Goal: Task Accomplishment & Management: Complete application form

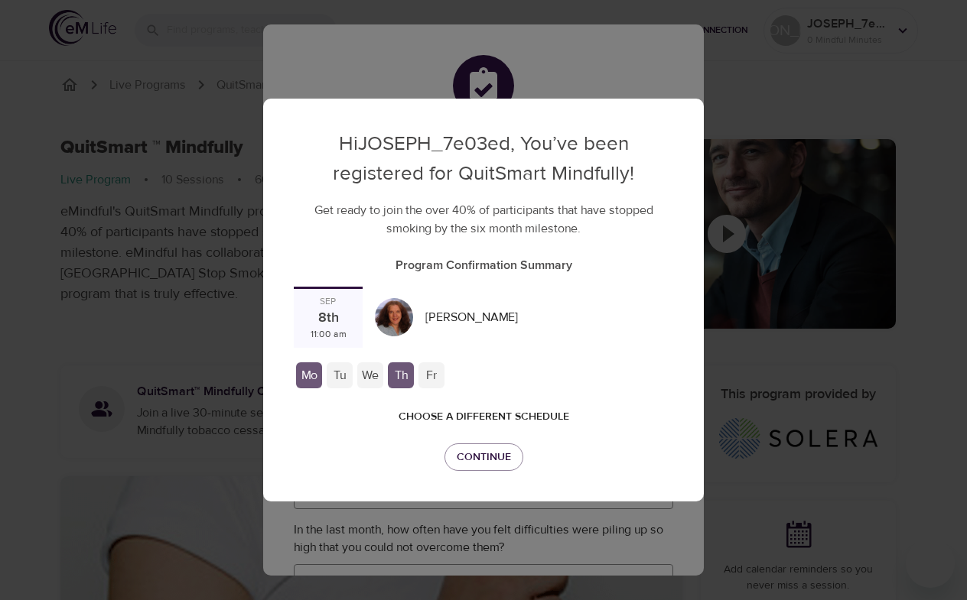
checkbox input "true"
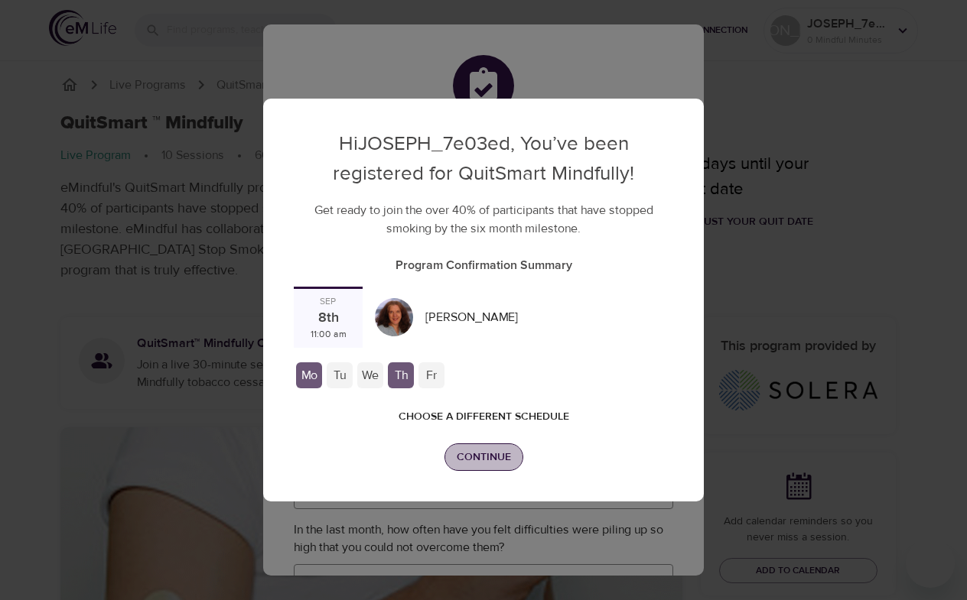
click at [478, 459] on span "Continue" at bounding box center [484, 457] width 54 height 19
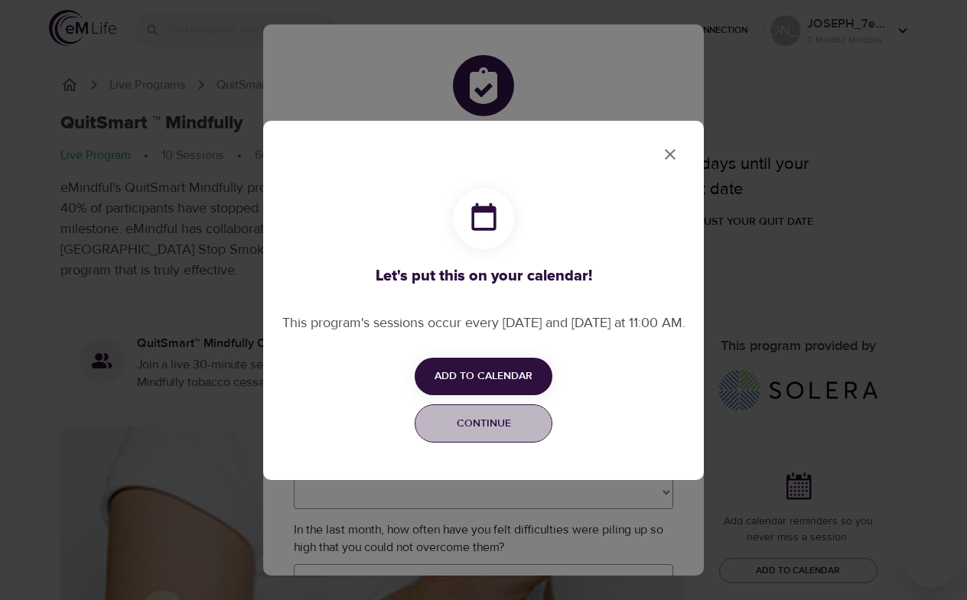
click at [472, 434] on span "Continue" at bounding box center [483, 424] width 118 height 19
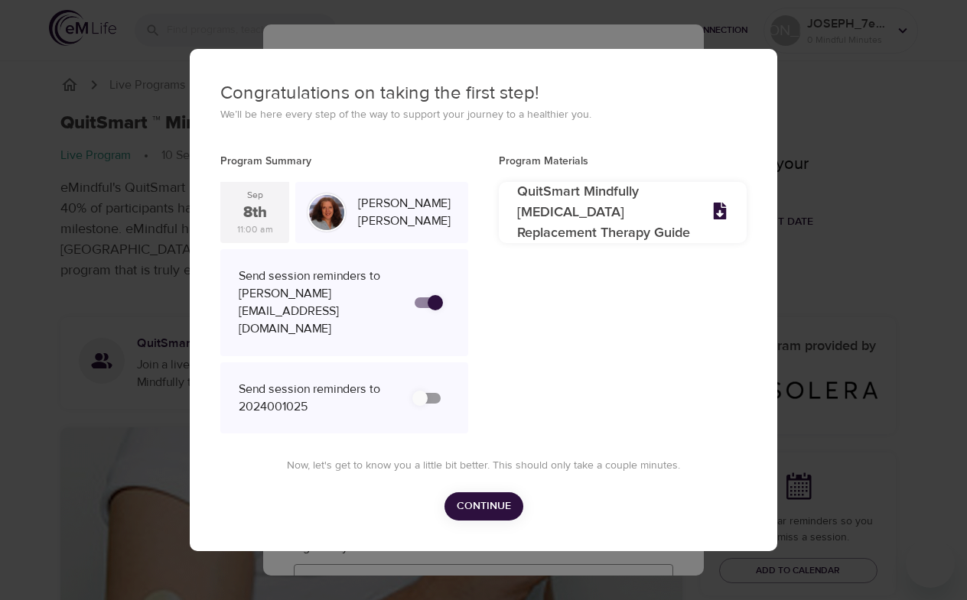
click at [487, 497] on span "Continue" at bounding box center [484, 506] width 54 height 19
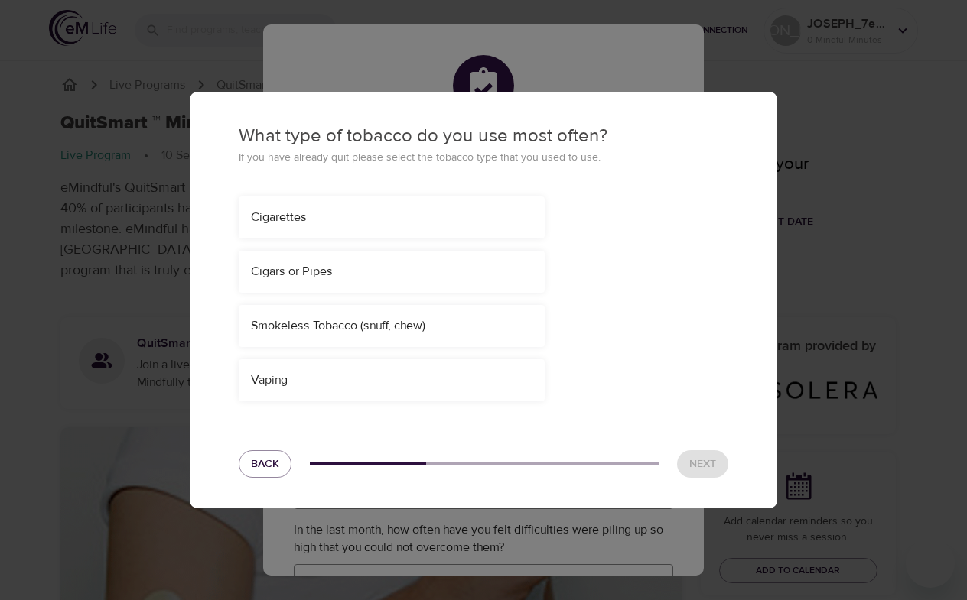
click at [408, 215] on div "Cigarettes" at bounding box center [391, 218] width 281 height 18
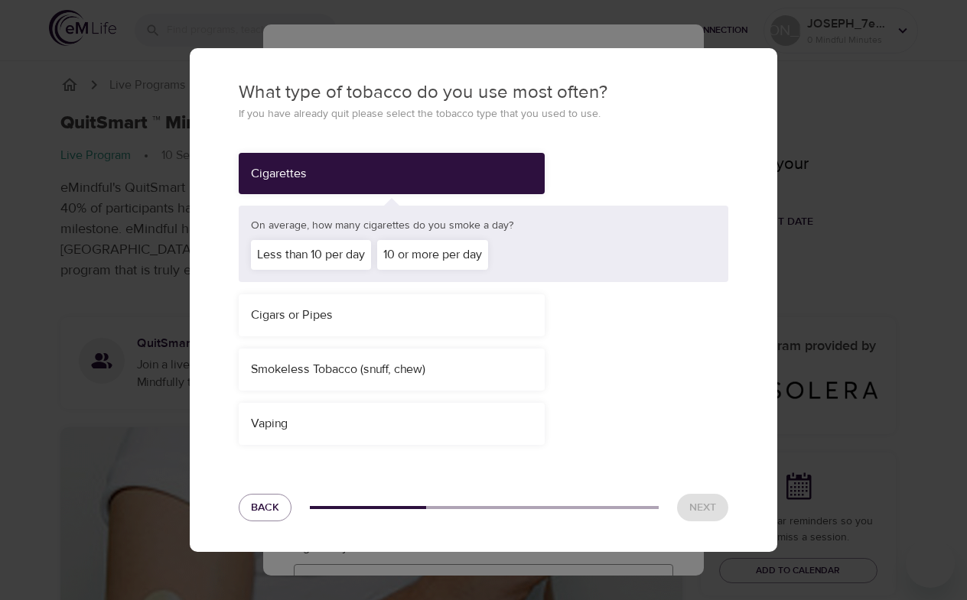
click at [307, 255] on div "Less than 10 per day" at bounding box center [311, 255] width 120 height 30
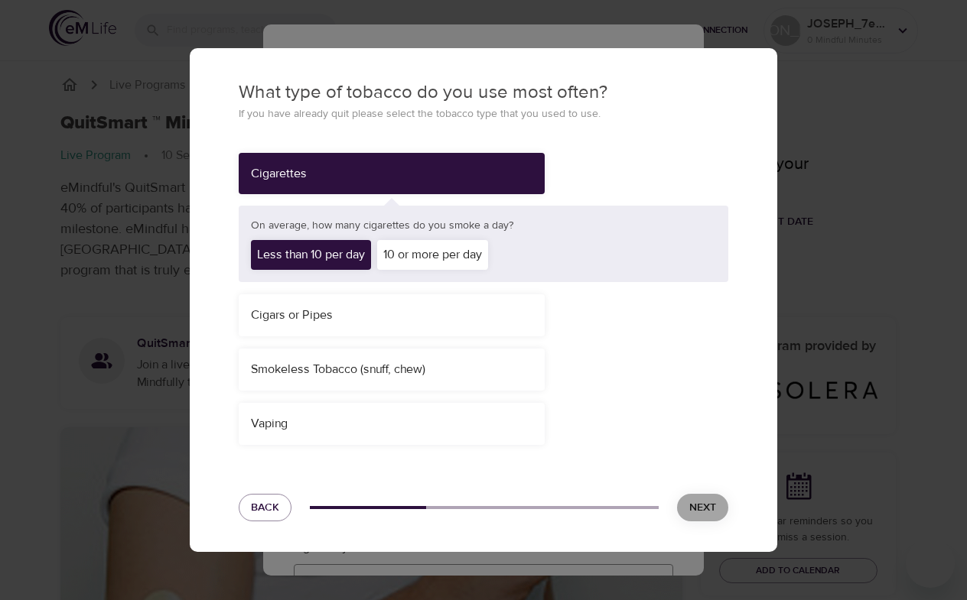
click at [708, 502] on span "Next" at bounding box center [702, 508] width 27 height 19
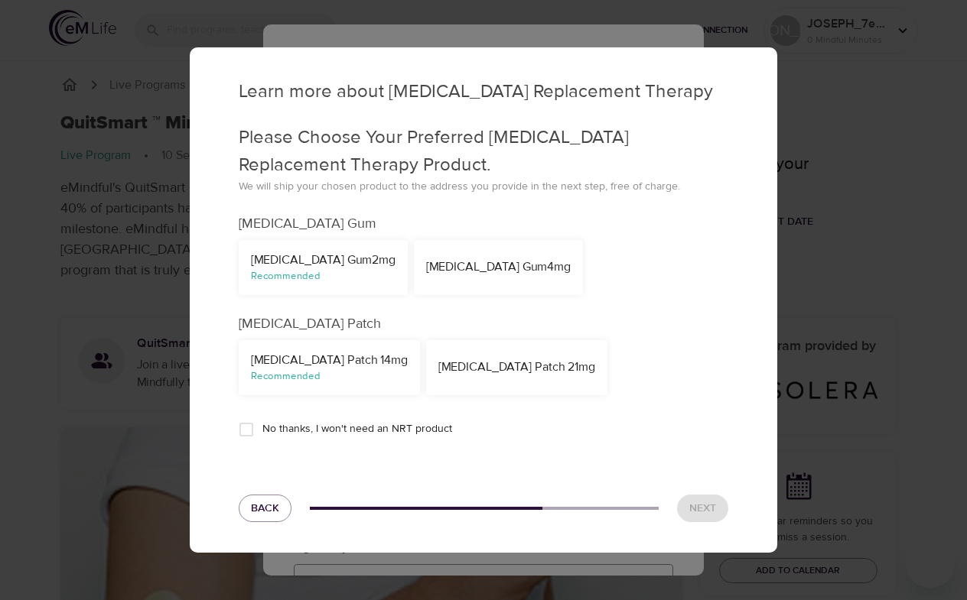
click at [339, 363] on div "[MEDICAL_DATA] Patch 14mg" at bounding box center [329, 361] width 157 height 18
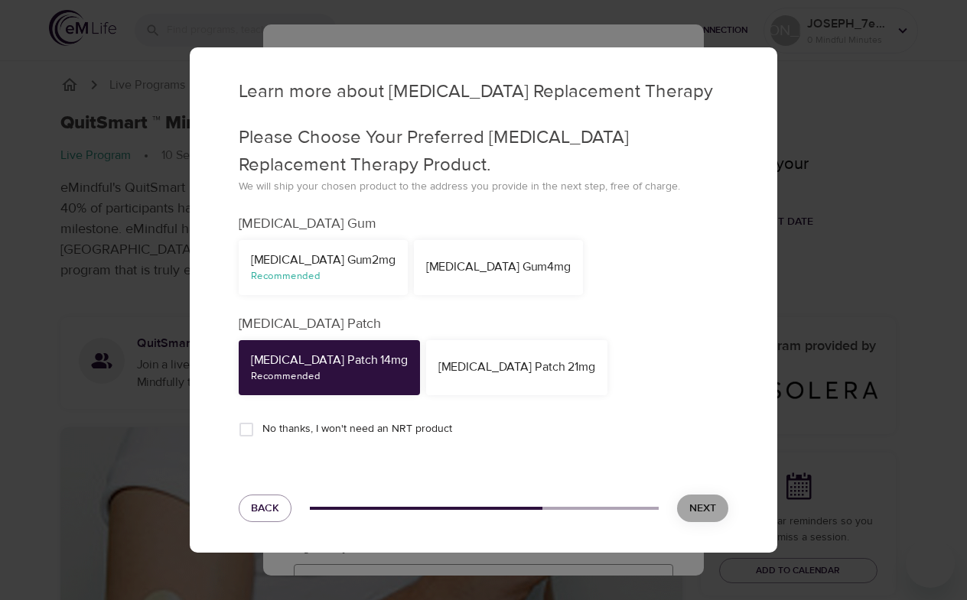
click at [703, 503] on span "Next" at bounding box center [702, 508] width 27 height 19
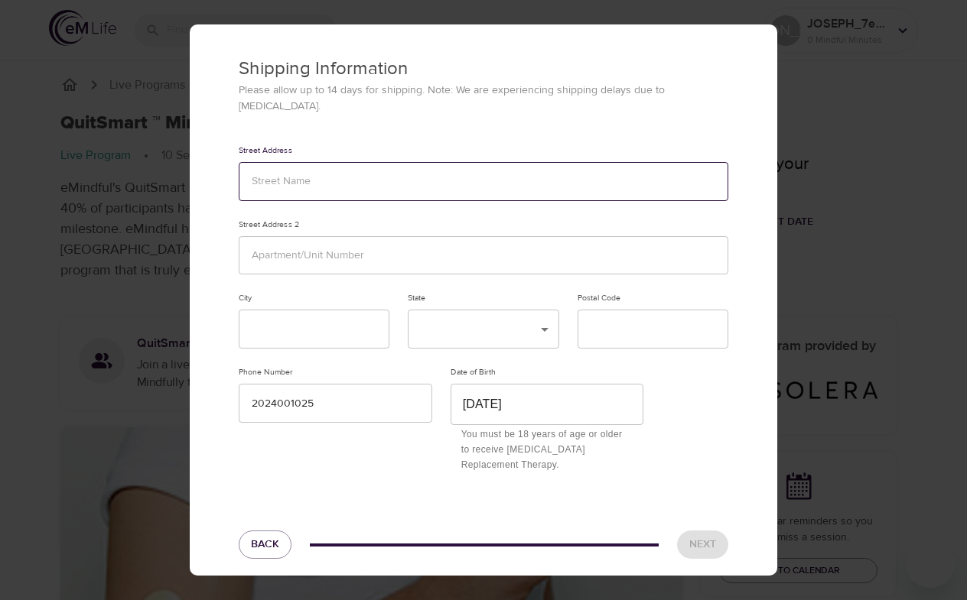
click at [331, 174] on input "text" at bounding box center [483, 181] width 489 height 39
type input "[STREET_ADDRESS]"
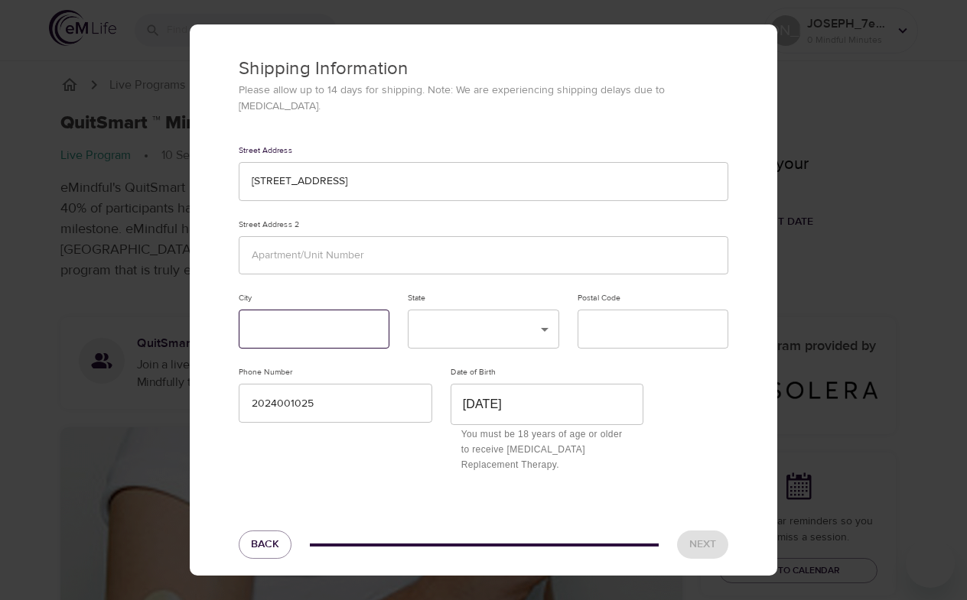
type input "Big Bear Lake"
type input "92315"
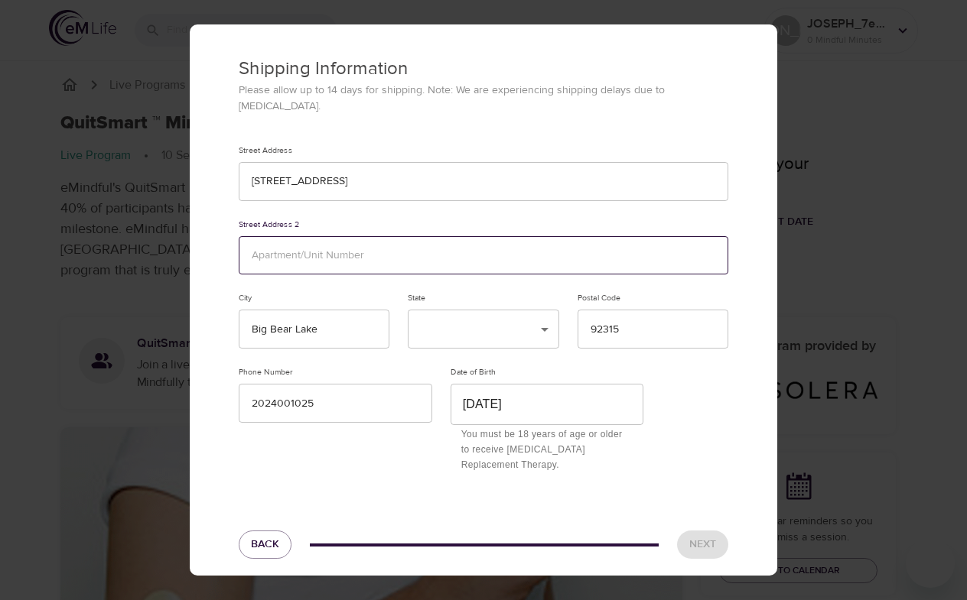
click at [309, 236] on input "text" at bounding box center [483, 255] width 489 height 39
type input "Box 4202"
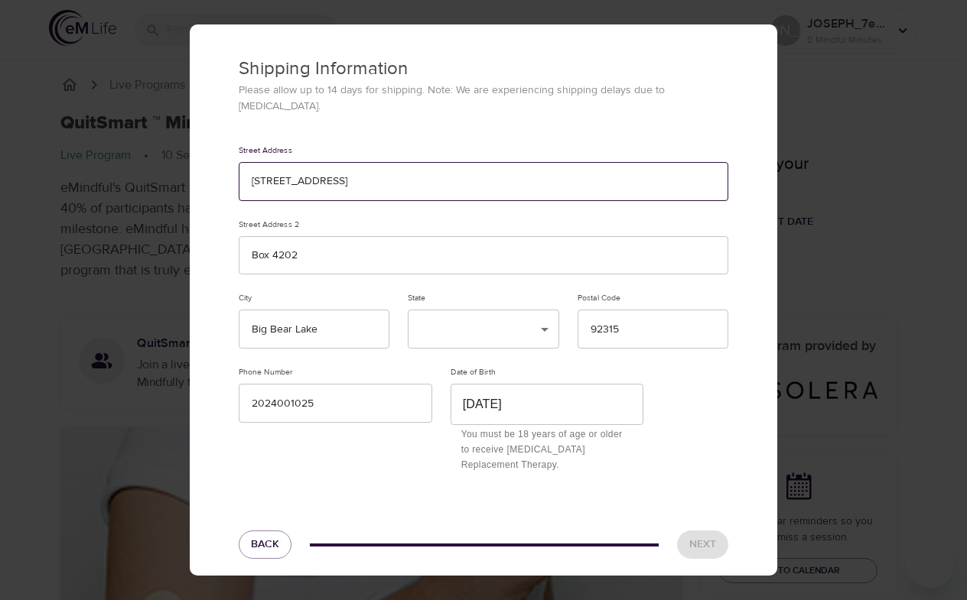
drag, startPoint x: 337, startPoint y: 167, endPoint x: 580, endPoint y: 156, distance: 243.5
click at [580, 162] on input "[STREET_ADDRESS]" at bounding box center [483, 181] width 489 height 39
type input "[STREET_ADDRESS]"
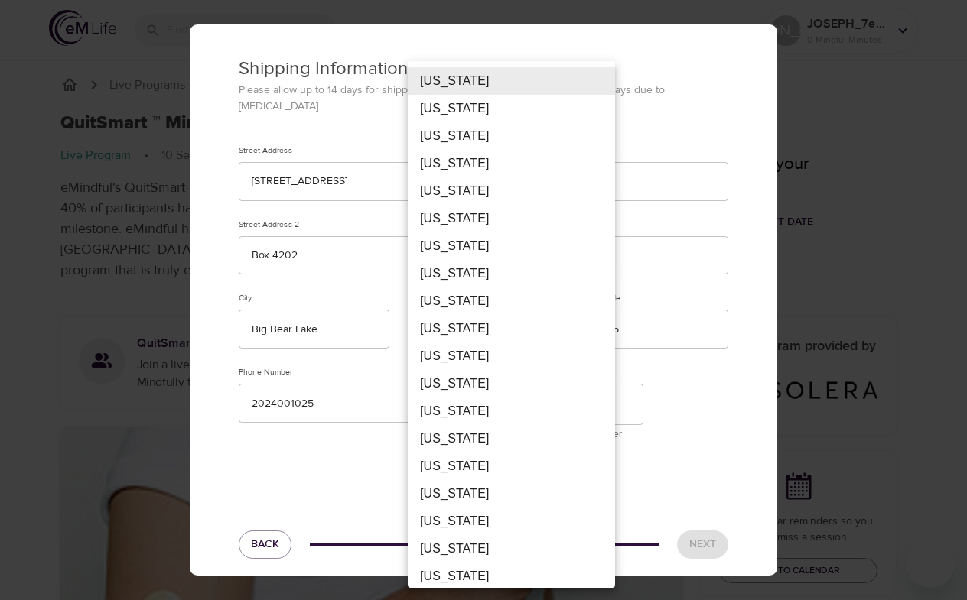
click at [451, 216] on li "[US_STATE]" at bounding box center [511, 219] width 207 height 28
type input "CA"
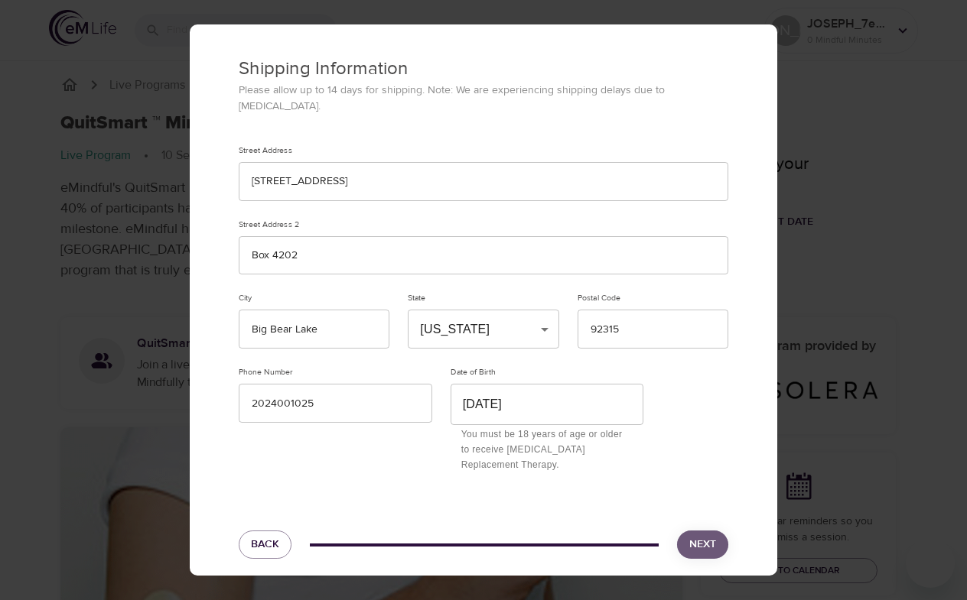
click at [698, 535] on span "Next" at bounding box center [702, 544] width 27 height 19
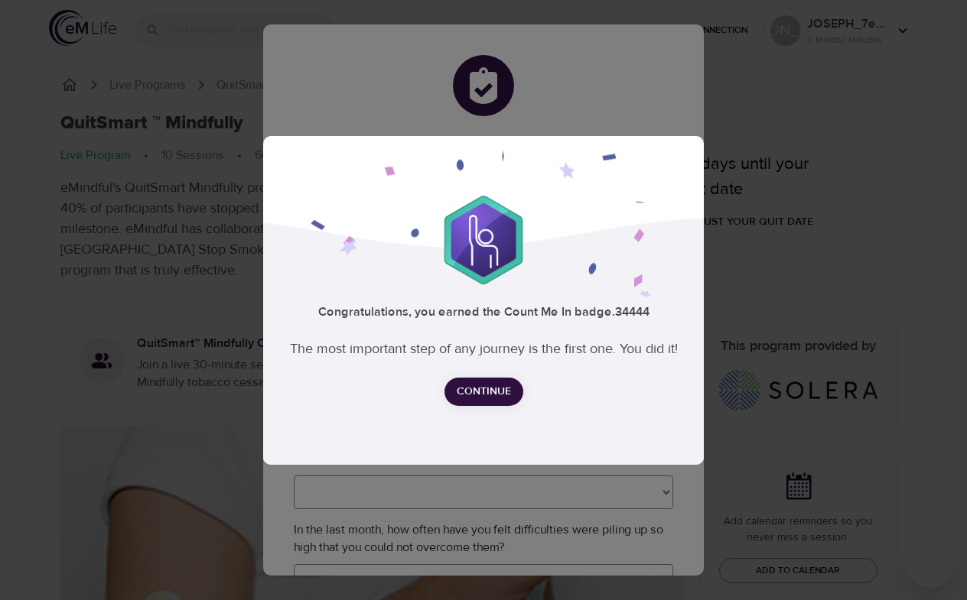
click at [474, 386] on span "Continue" at bounding box center [484, 391] width 54 height 19
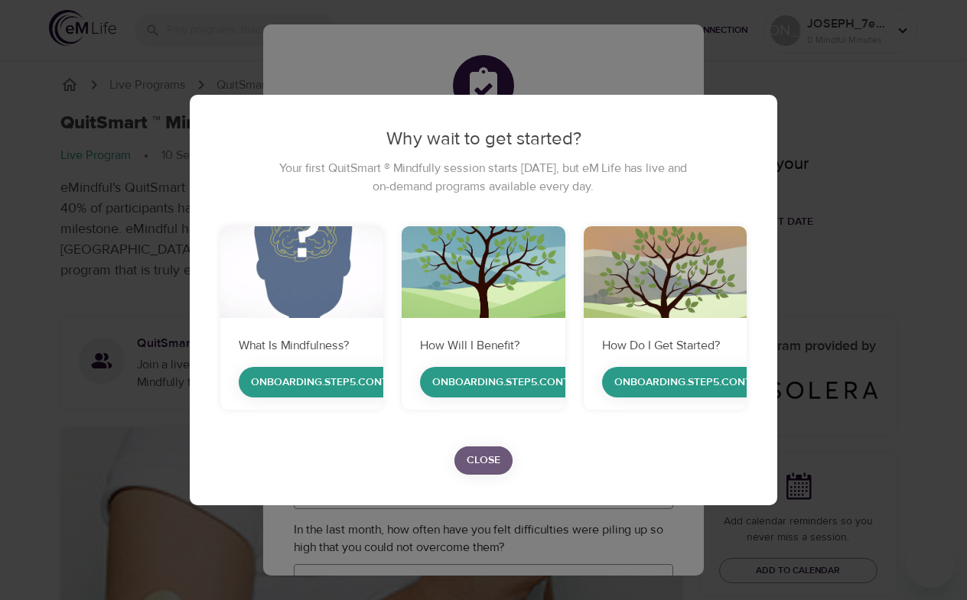
click at [476, 462] on span "Close" at bounding box center [484, 460] width 34 height 19
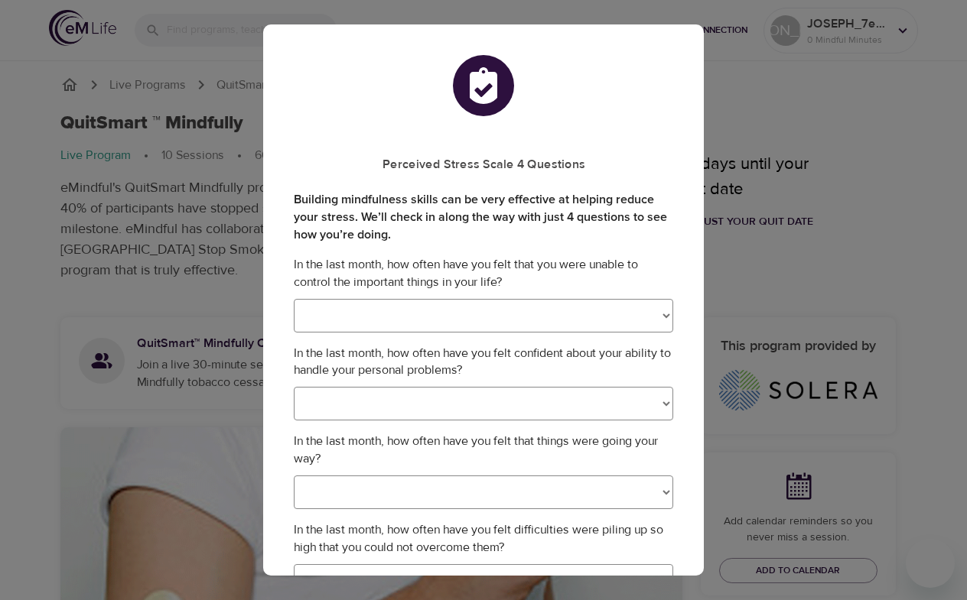
click at [492, 320] on select "Never Almost Never Sometimes Fairly Often Very Often" at bounding box center [483, 316] width 379 height 34
select select "2"
click at [294, 299] on select "Never Almost Never Sometimes Fairly Often Very Often" at bounding box center [483, 316] width 379 height 34
click at [478, 408] on select "Never Almost Never Sometimes Fairly Often Very Often" at bounding box center [483, 404] width 379 height 34
select select "2"
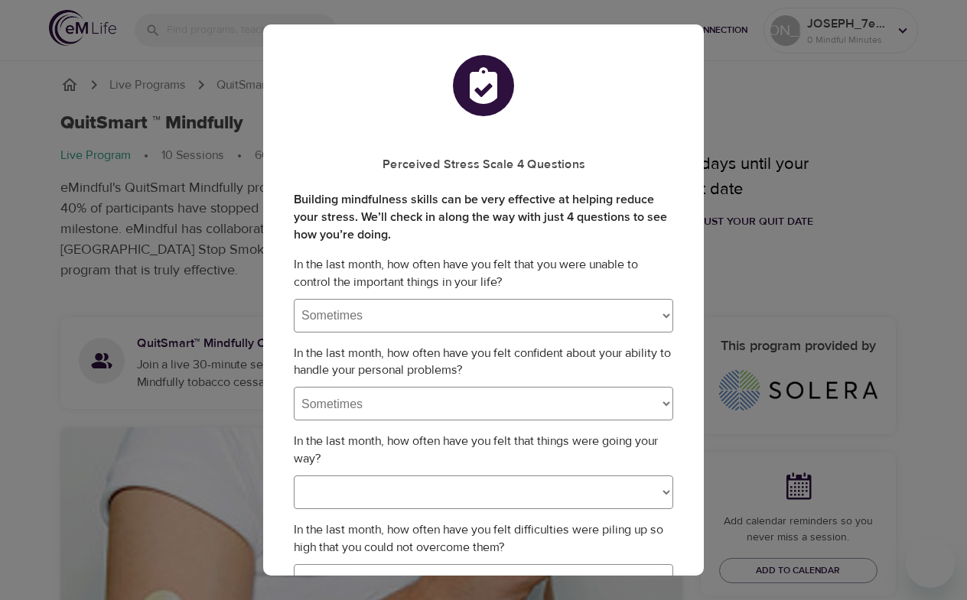
click at [294, 387] on select "Never Almost Never Sometimes Fairly Often Very Often" at bounding box center [483, 404] width 379 height 34
click at [456, 491] on select "Never Almost Never Sometimes Fairly Often Very Often" at bounding box center [483, 493] width 379 height 34
select select "2"
click at [294, 476] on select "Never Almost Never Sometimes Fairly Often Very Often" at bounding box center [483, 493] width 379 height 34
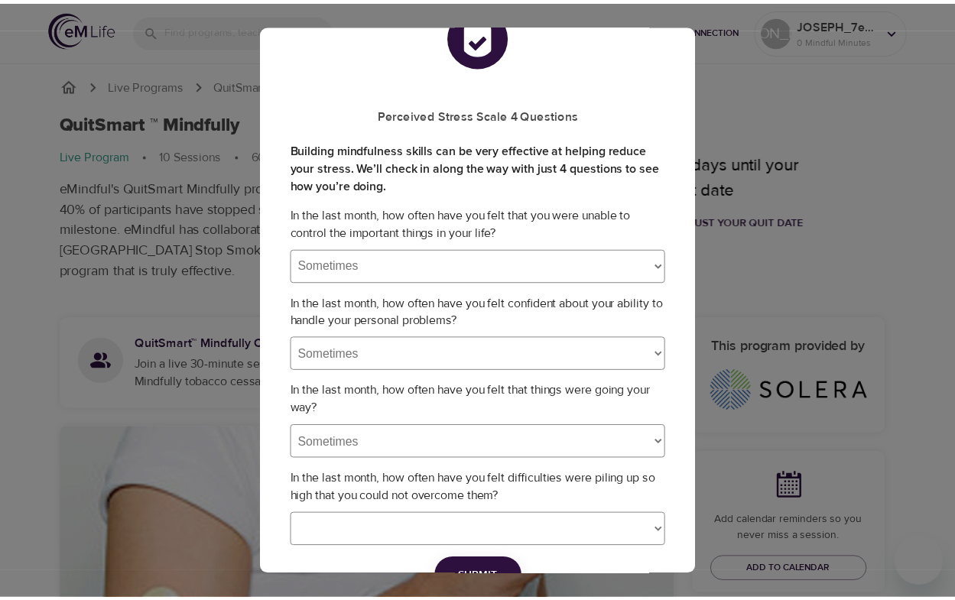
scroll to position [137, 0]
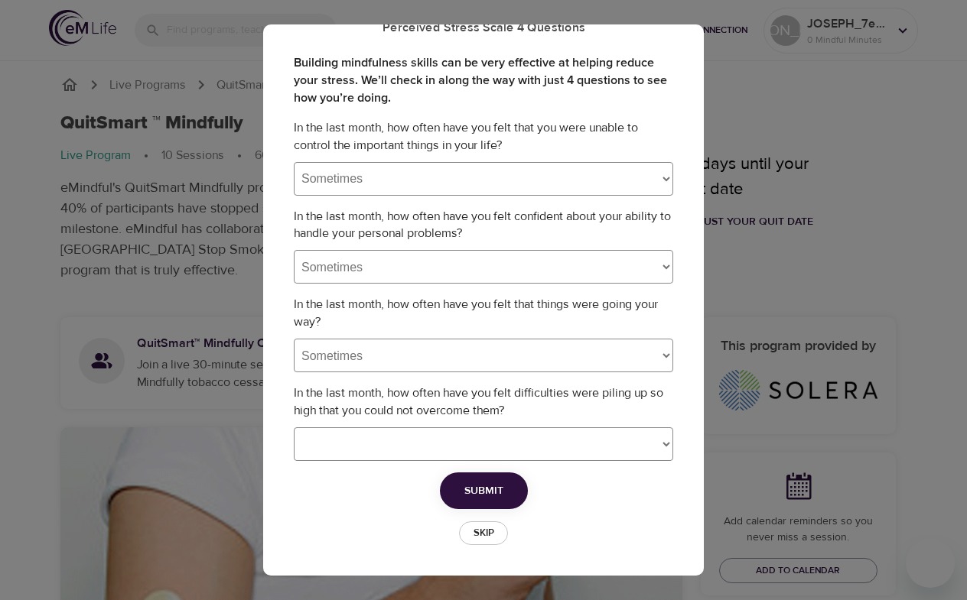
click at [483, 444] on select "Never Almost Never Sometimes Fairly Often Very Often" at bounding box center [483, 445] width 379 height 34
select select "2"
click at [294, 428] on select "Never Almost Never Sometimes Fairly Often Very Often" at bounding box center [483, 445] width 379 height 34
click at [475, 485] on span "Submit" at bounding box center [483, 491] width 39 height 19
select select
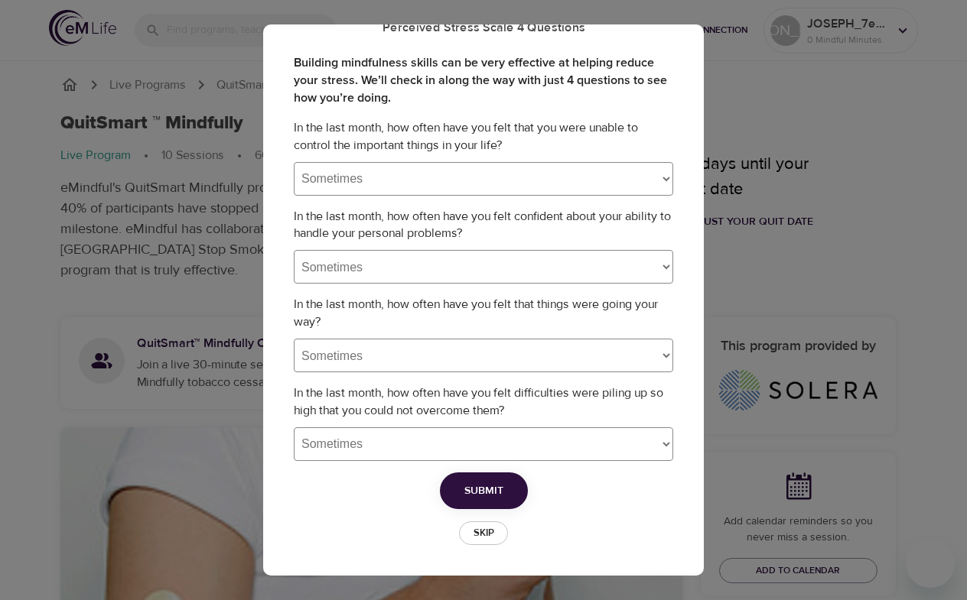
select select
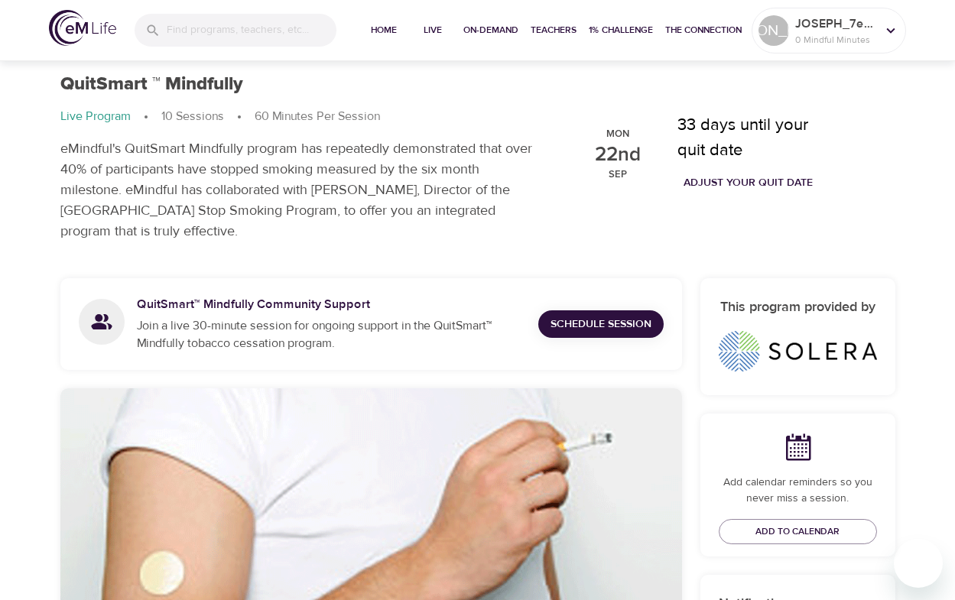
scroll to position [0, 0]
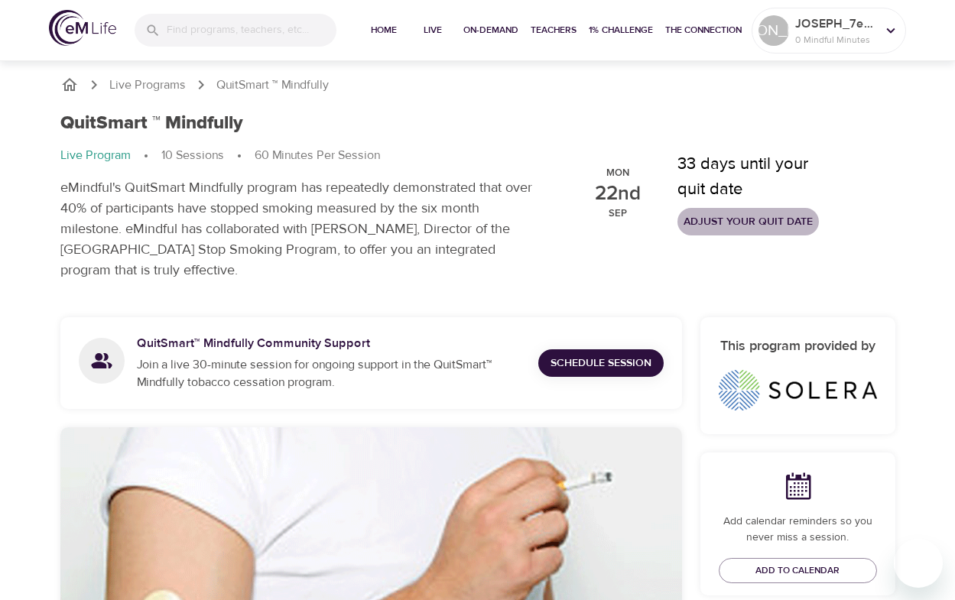
click at [704, 218] on span "Adjust your quit date" at bounding box center [748, 222] width 129 height 19
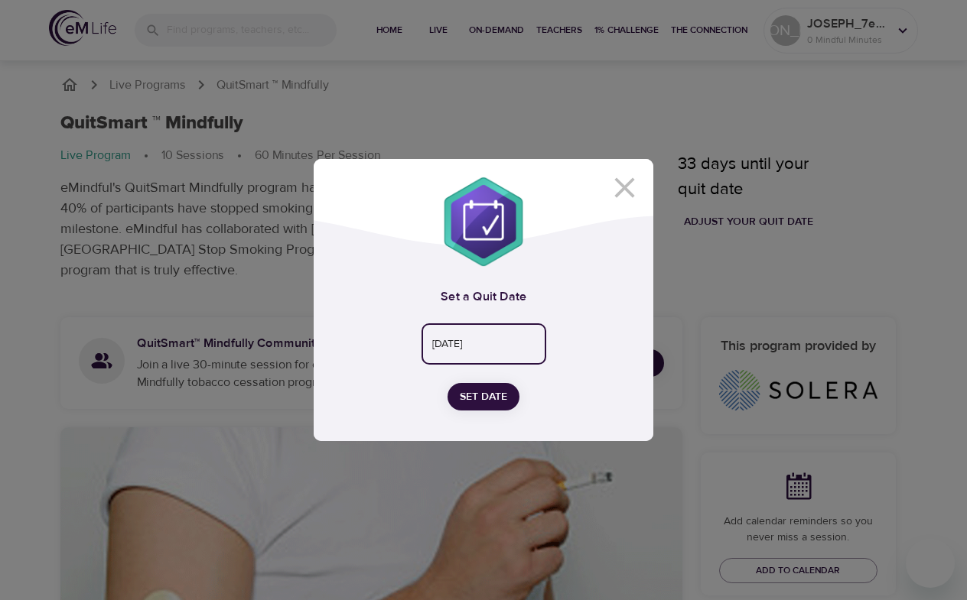
click at [500, 341] on input "[DATE]" at bounding box center [483, 344] width 125 height 41
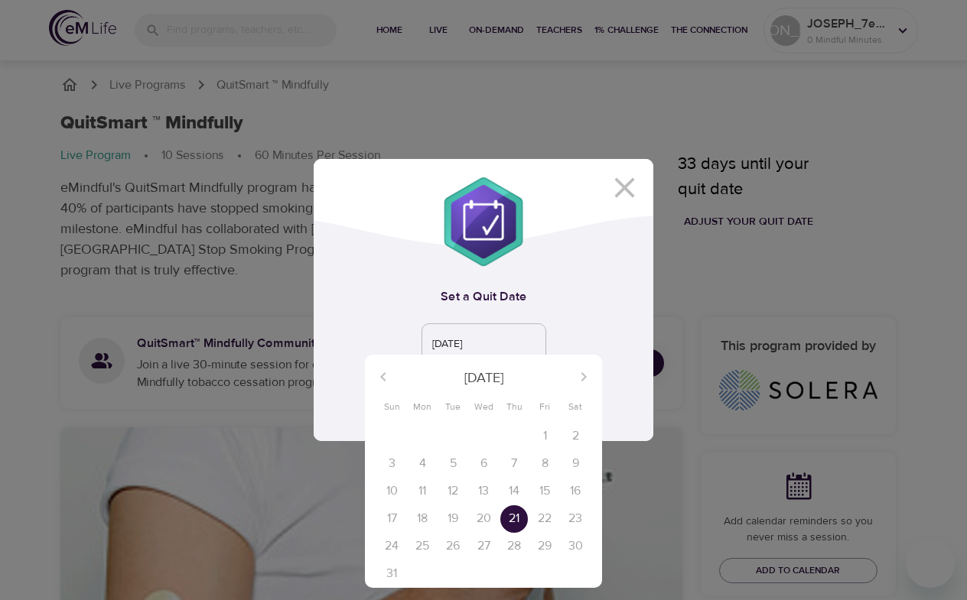
click at [420, 518] on div "18" at bounding box center [422, 520] width 31 height 28
click at [424, 518] on div "18" at bounding box center [422, 520] width 31 height 28
click at [545, 519] on div "22" at bounding box center [544, 520] width 31 height 28
drag, startPoint x: 514, startPoint y: 517, endPoint x: 428, endPoint y: 522, distance: 85.8
click at [428, 522] on div "17 18 19 20 21 22 23" at bounding box center [483, 520] width 237 height 28
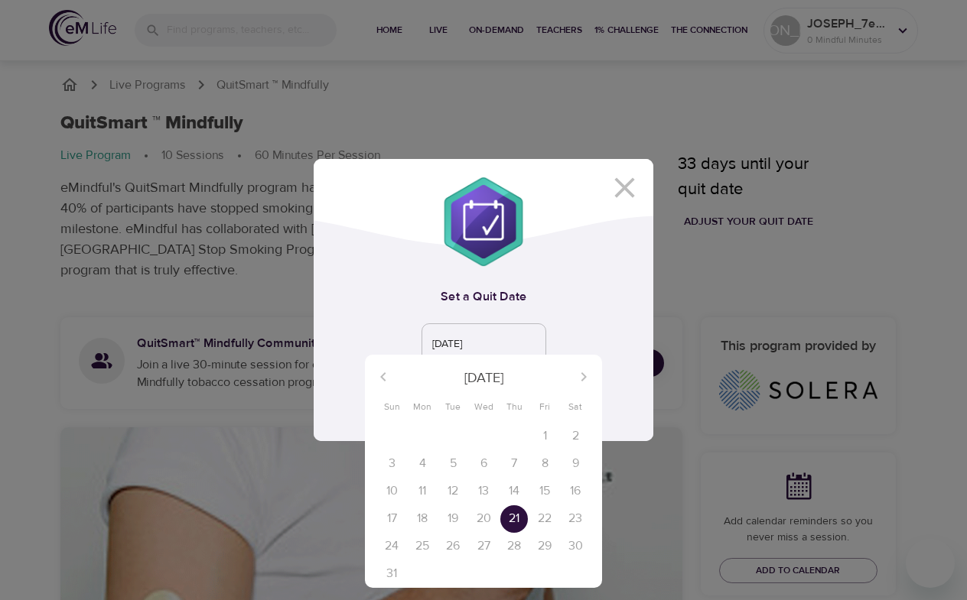
click at [428, 522] on div "18" at bounding box center [422, 520] width 31 height 28
click at [454, 520] on div "19" at bounding box center [452, 520] width 31 height 28
drag, startPoint x: 515, startPoint y: 517, endPoint x: 458, endPoint y: 517, distance: 56.6
click at [458, 517] on div "17 18 19 20 21 22 23" at bounding box center [483, 520] width 237 height 28
click at [546, 515] on div "22" at bounding box center [544, 520] width 31 height 28
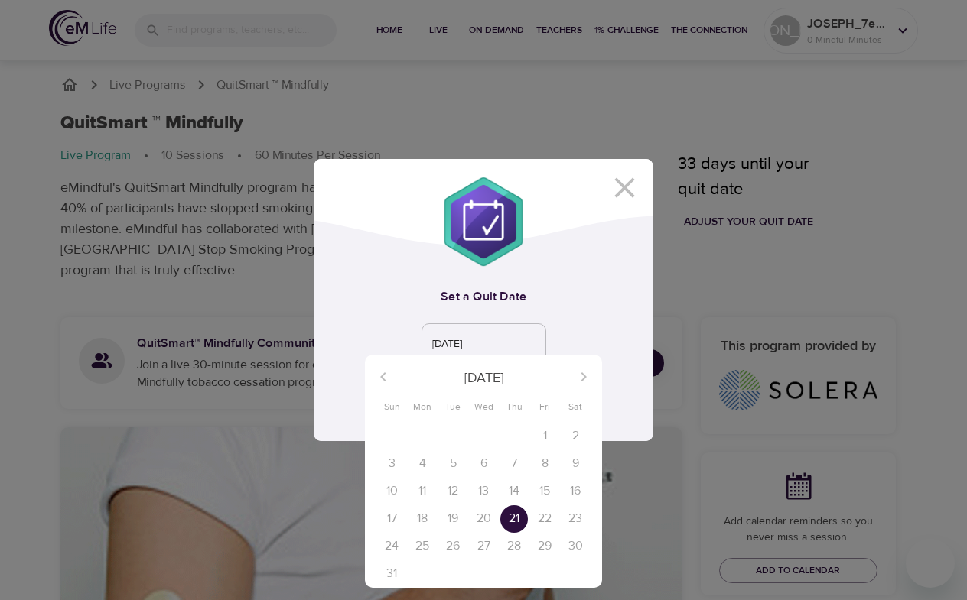
click at [419, 545] on div "25" at bounding box center [422, 547] width 31 height 28
click at [569, 323] on div at bounding box center [483, 300] width 967 height 600
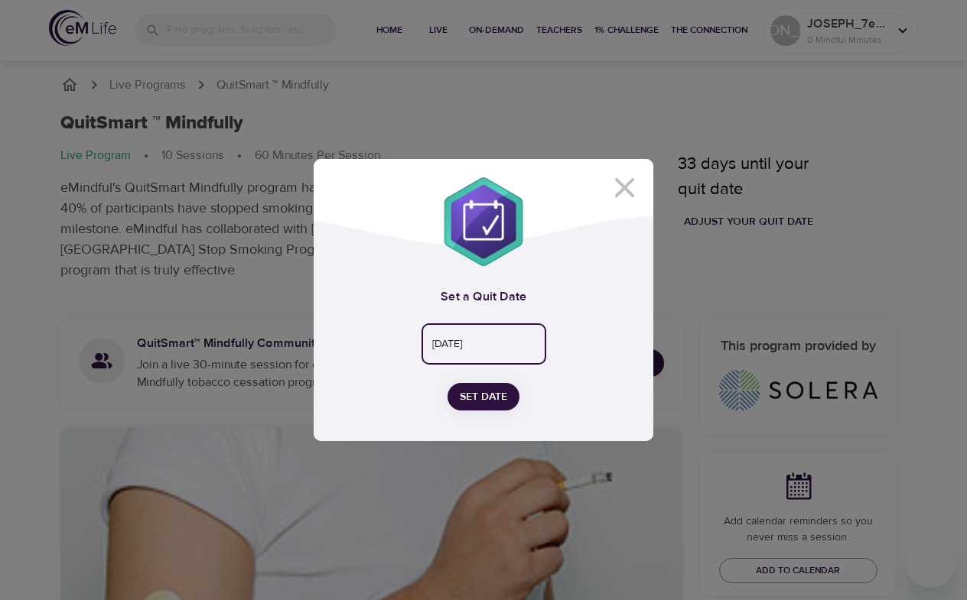
click at [498, 354] on input "[DATE]" at bounding box center [483, 344] width 125 height 41
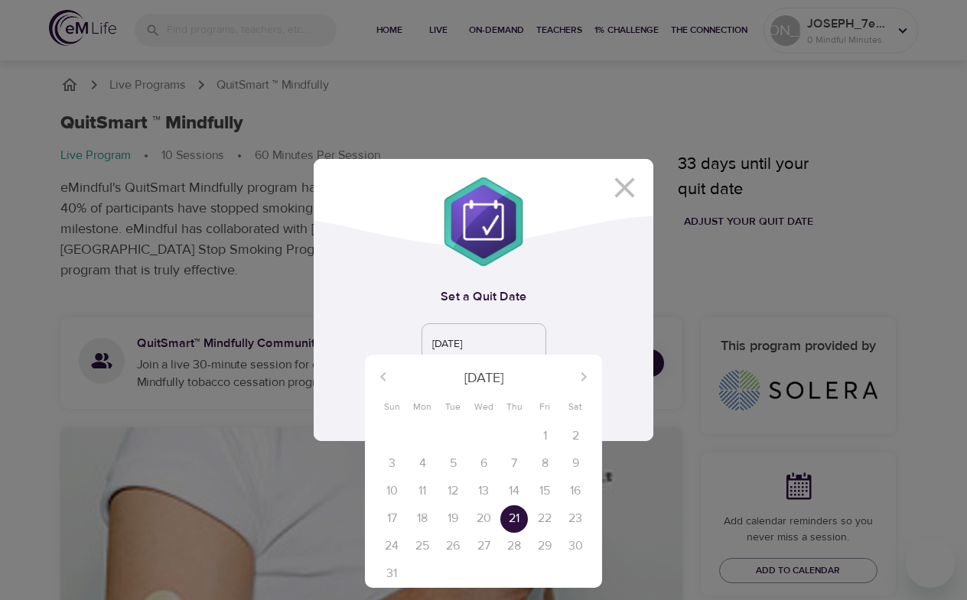
click at [418, 513] on div "18" at bounding box center [422, 520] width 31 height 28
click at [419, 513] on div "18" at bounding box center [422, 520] width 31 height 28
click at [478, 545] on div "27" at bounding box center [483, 547] width 31 height 28
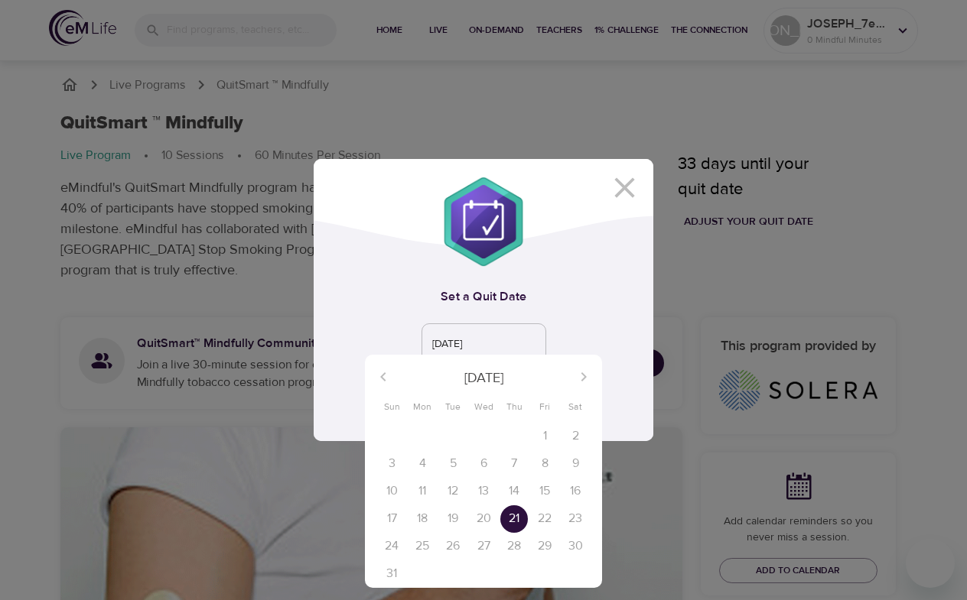
click at [543, 519] on div "22" at bounding box center [544, 520] width 31 height 28
drag, startPoint x: 516, startPoint y: 517, endPoint x: 475, endPoint y: 517, distance: 41.3
click at [475, 517] on div "17 18 19 20 21 22 23" at bounding box center [483, 520] width 237 height 28
click at [616, 307] on div at bounding box center [483, 300] width 967 height 600
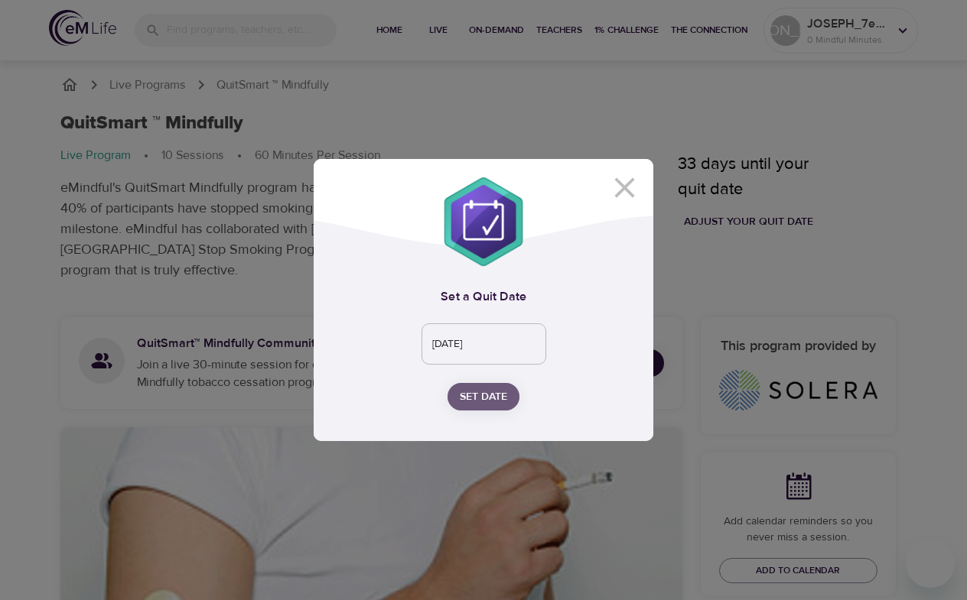
click at [490, 391] on span "Set Date" at bounding box center [483, 397] width 47 height 19
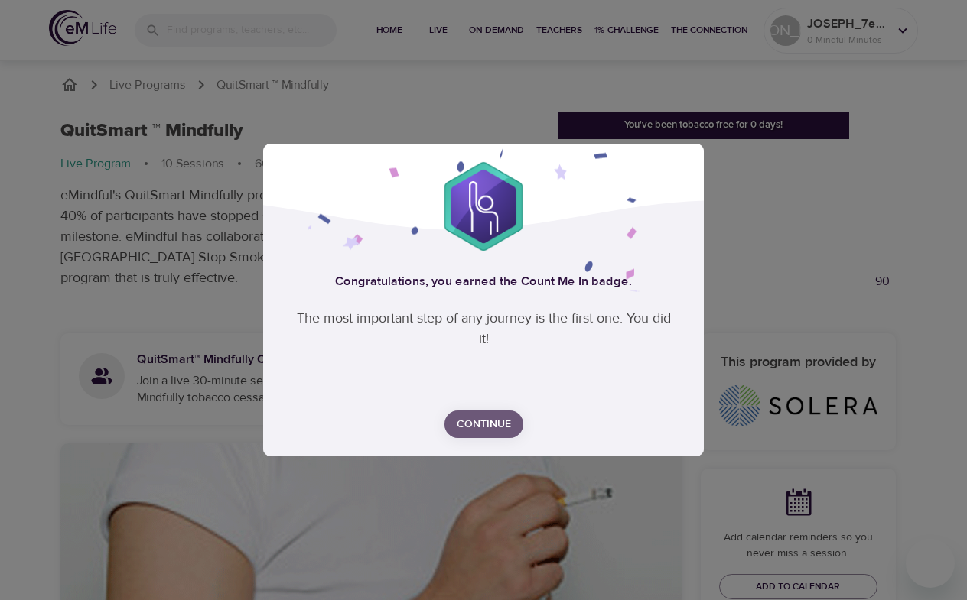
click at [477, 428] on span "Continue" at bounding box center [484, 424] width 54 height 19
